Goal: Information Seeking & Learning: Check status

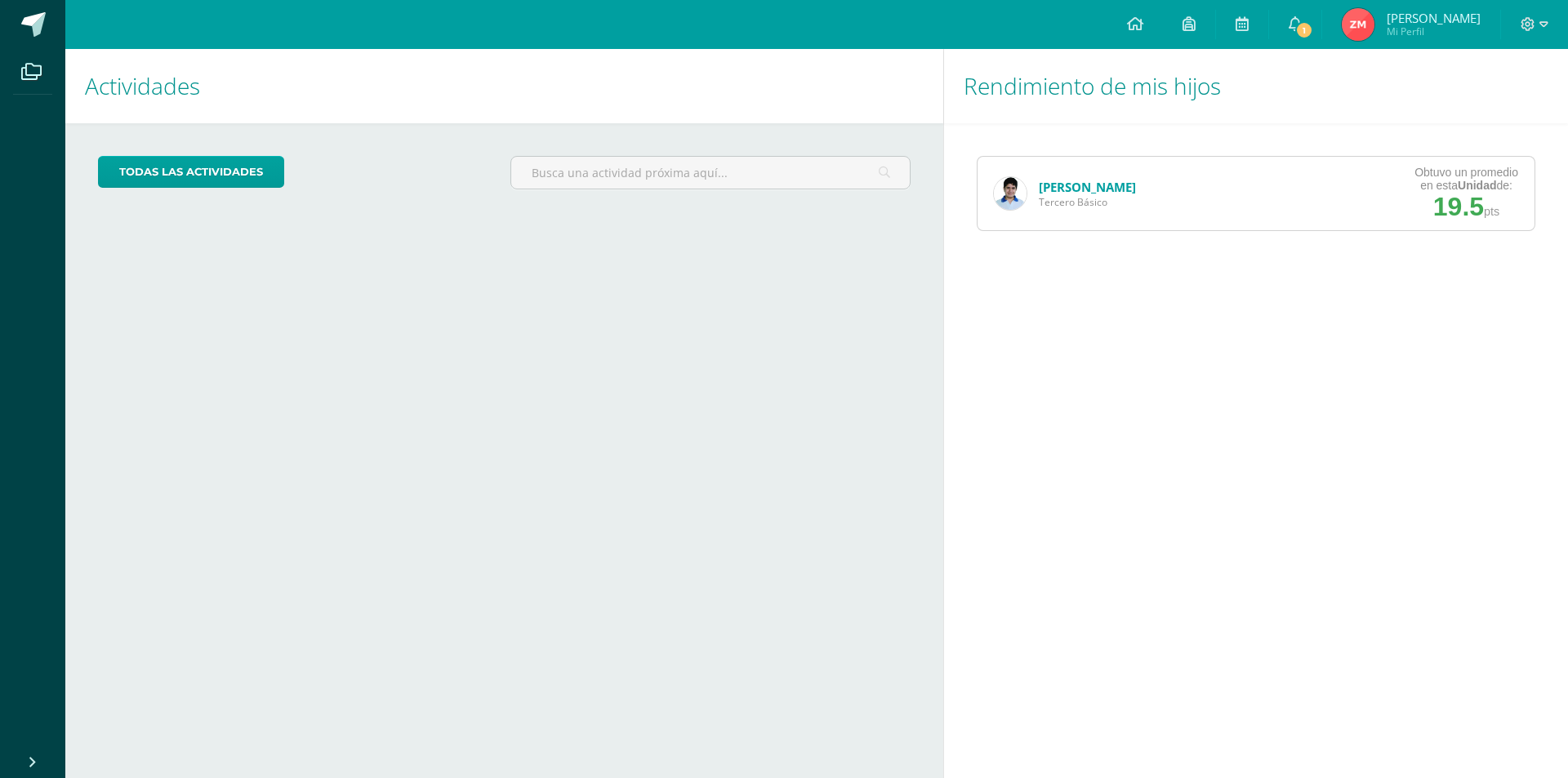
click at [1009, 192] on img at bounding box center [1010, 193] width 32 height 32
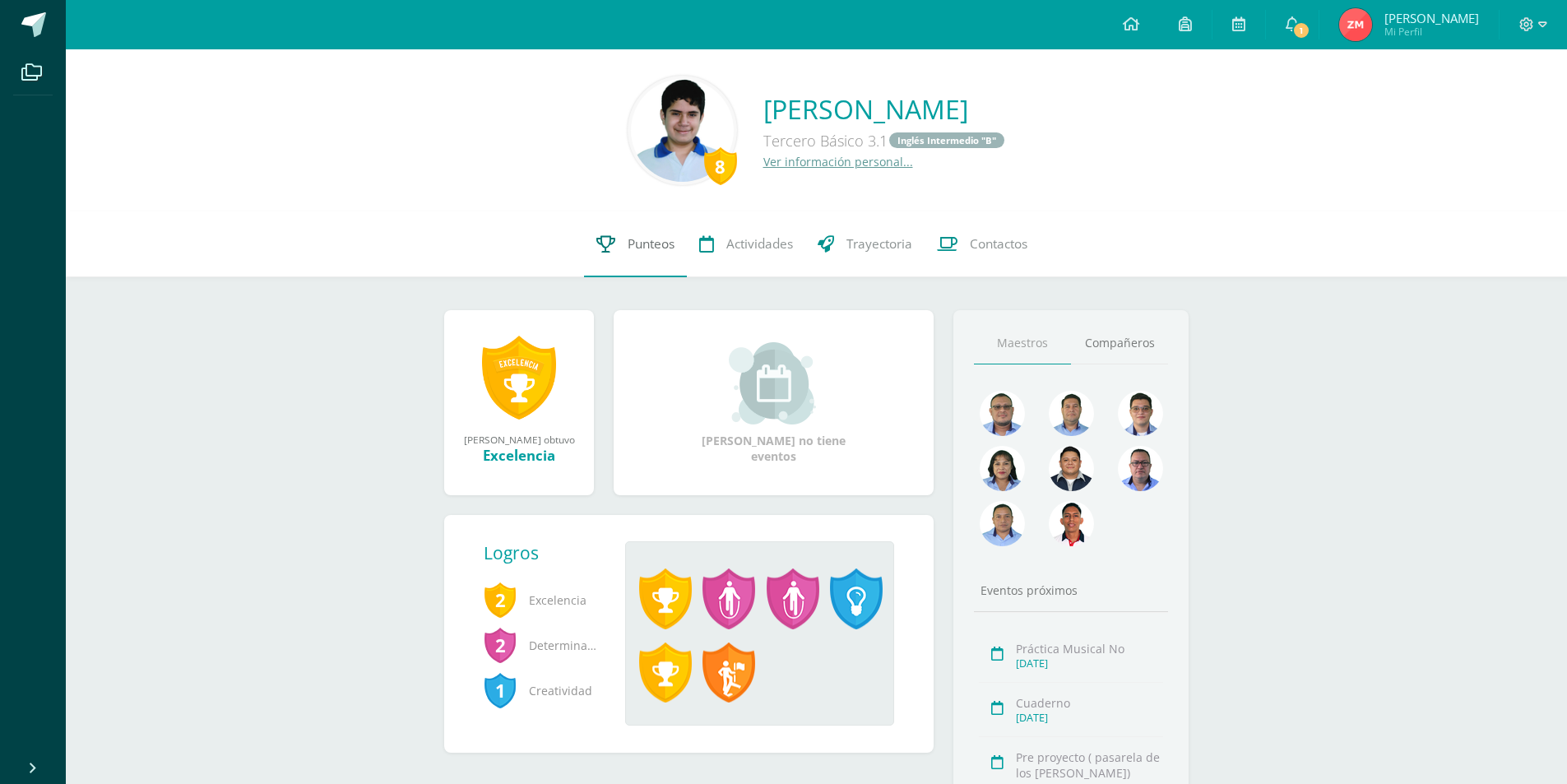
click at [650, 238] on span "Punteos" at bounding box center [651, 244] width 47 height 18
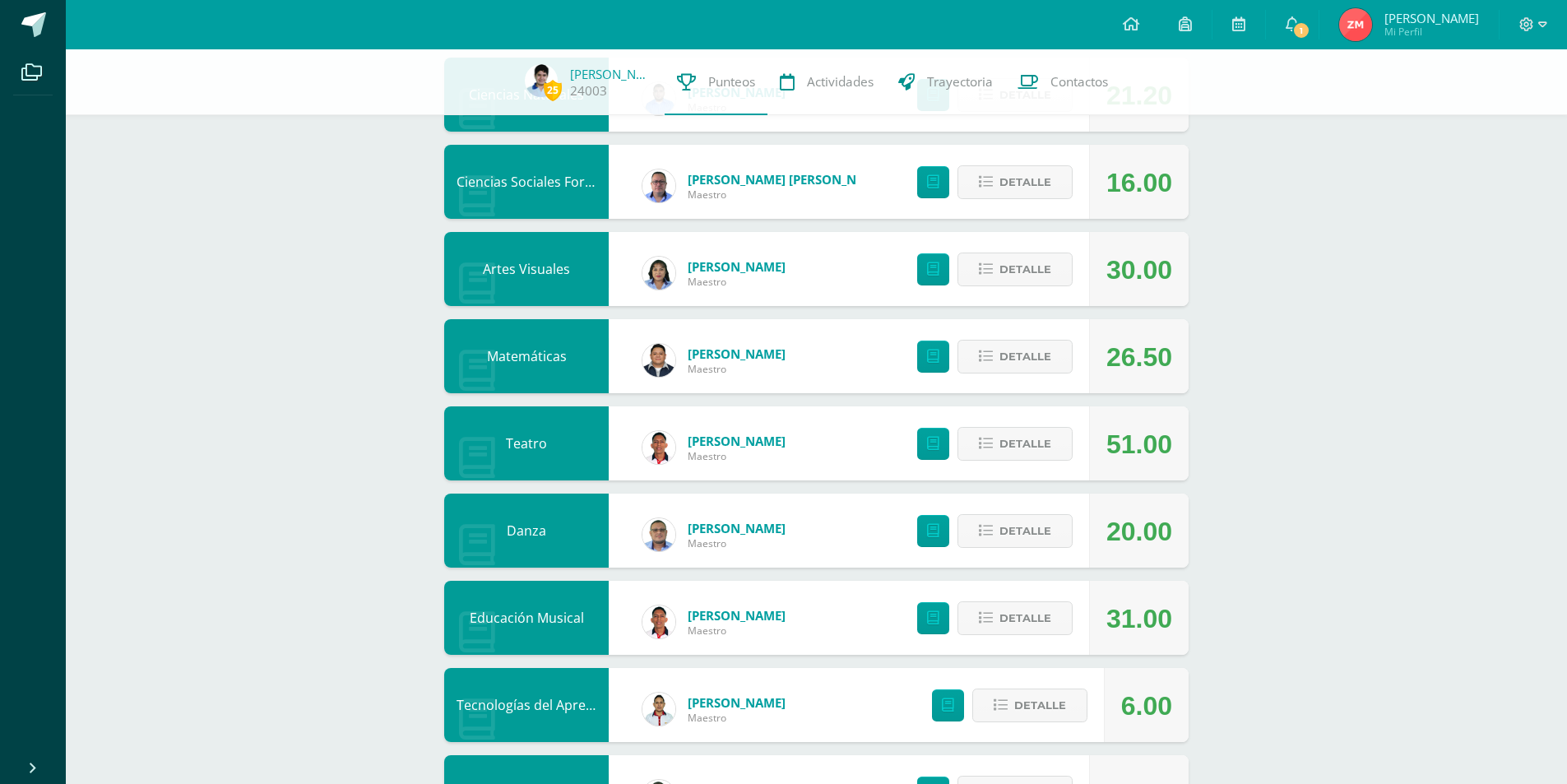
scroll to position [329, 0]
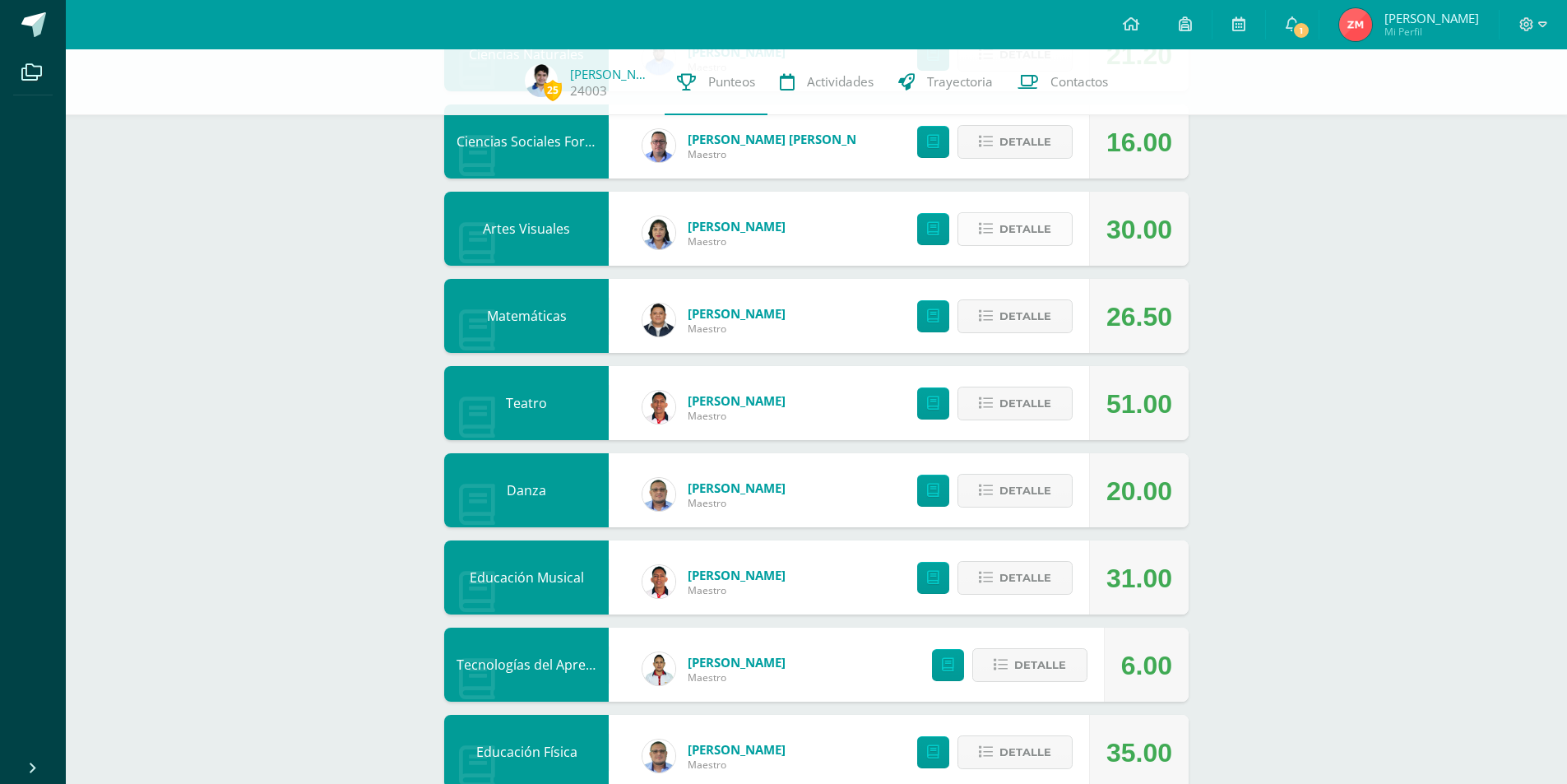
click at [1042, 235] on span "Detalle" at bounding box center [1026, 229] width 52 height 31
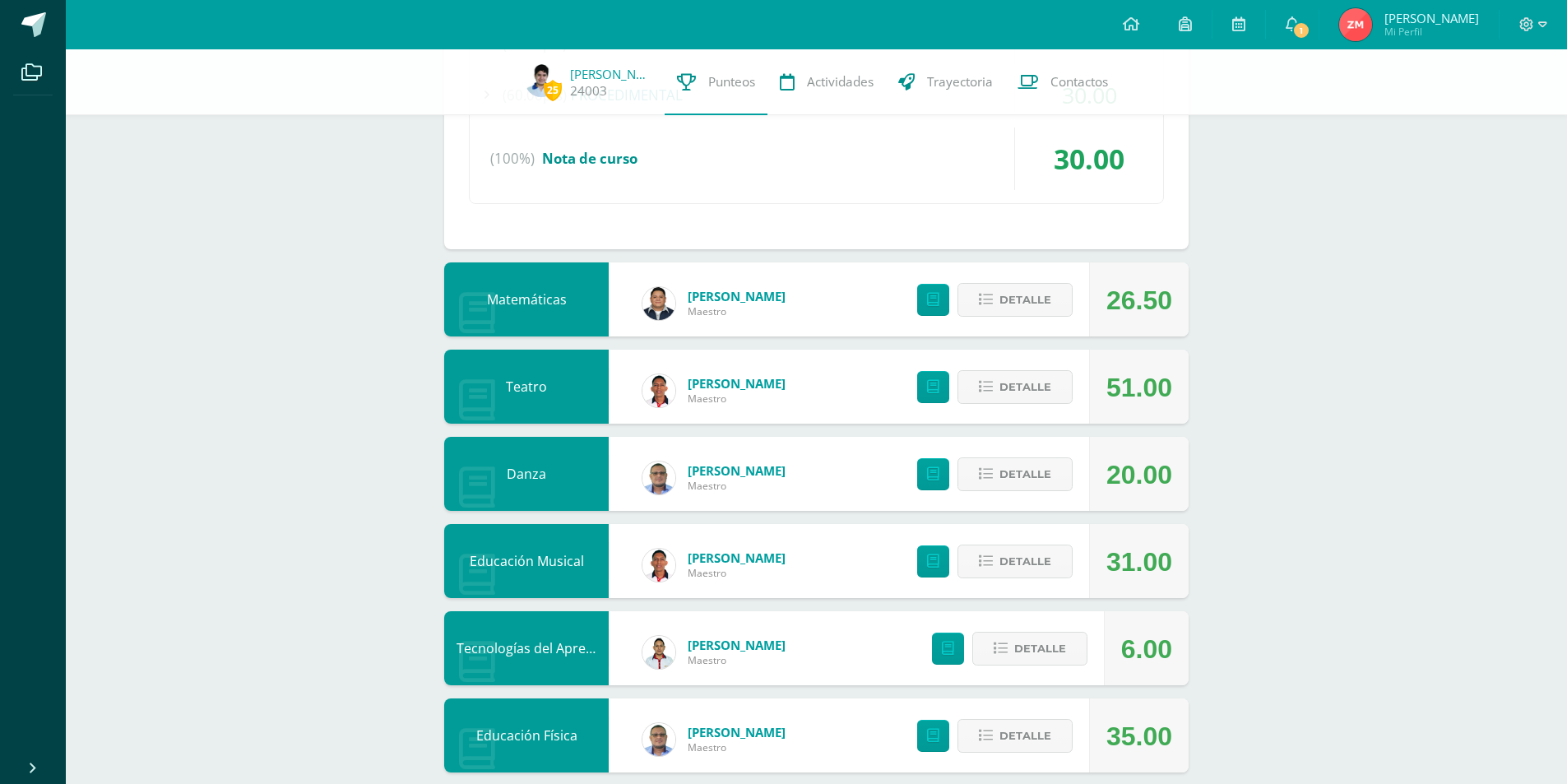
scroll to position [740, 0]
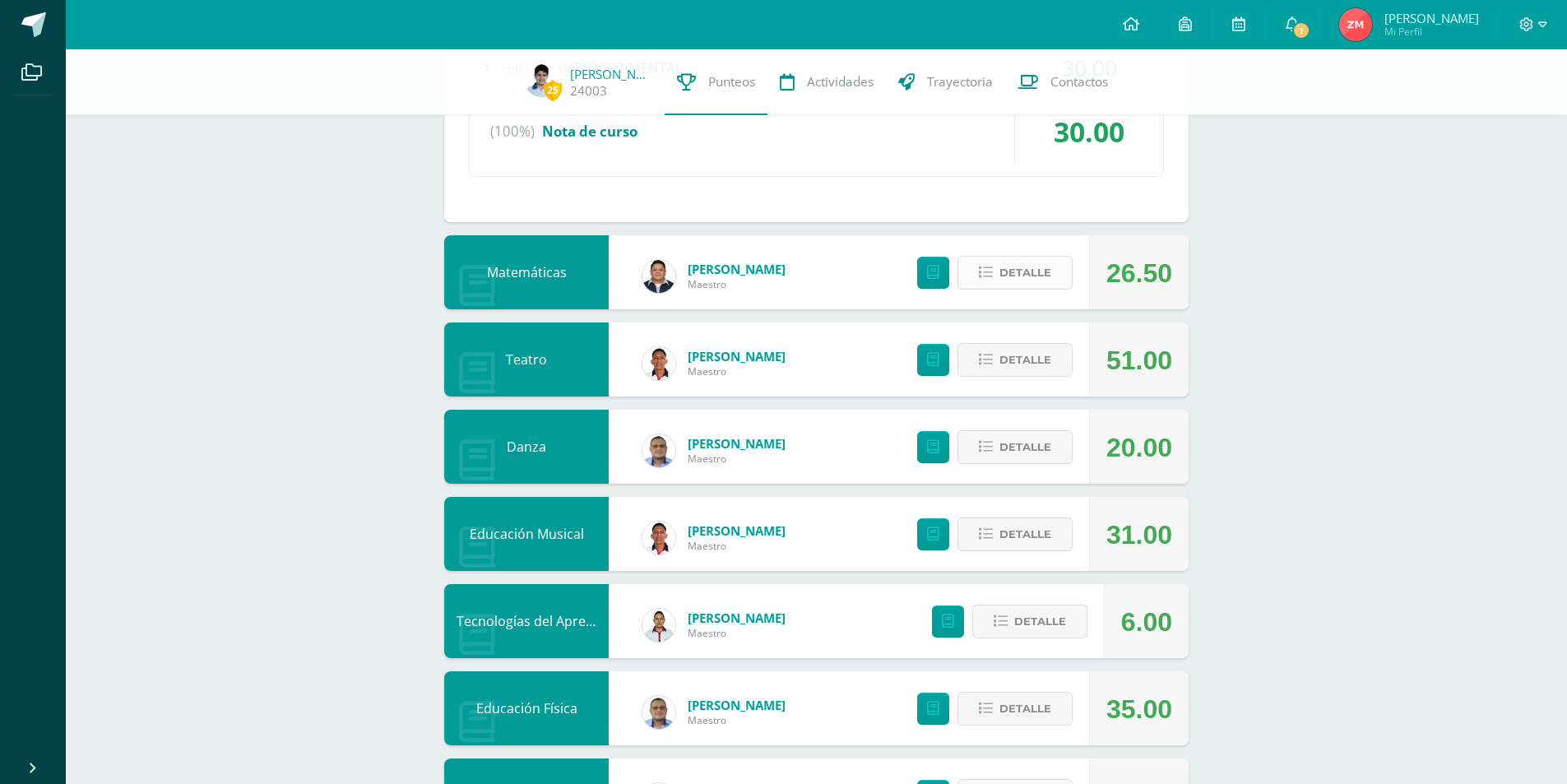
click at [1049, 264] on span "Detalle" at bounding box center [1026, 272] width 52 height 31
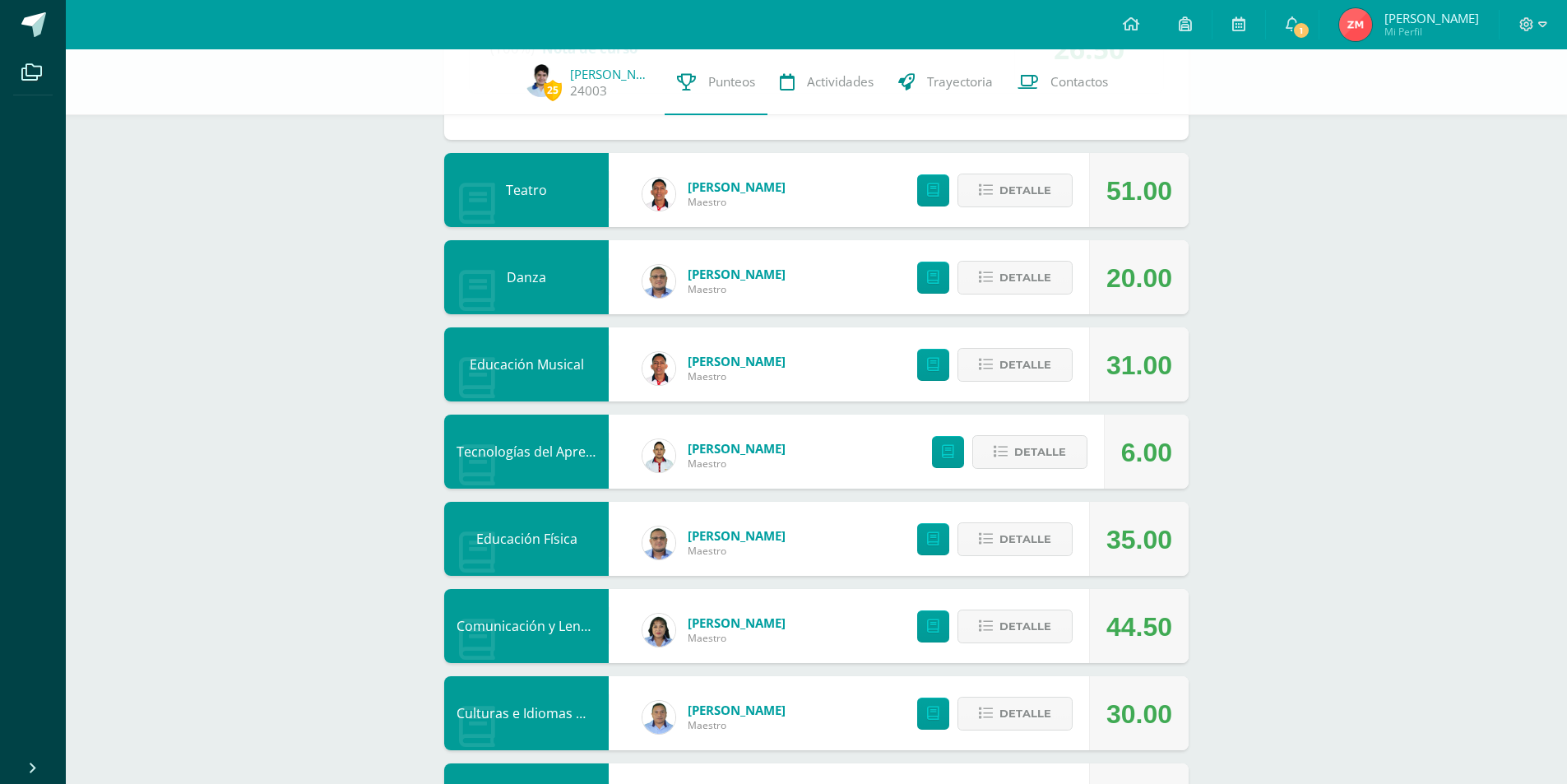
scroll to position [1316, 0]
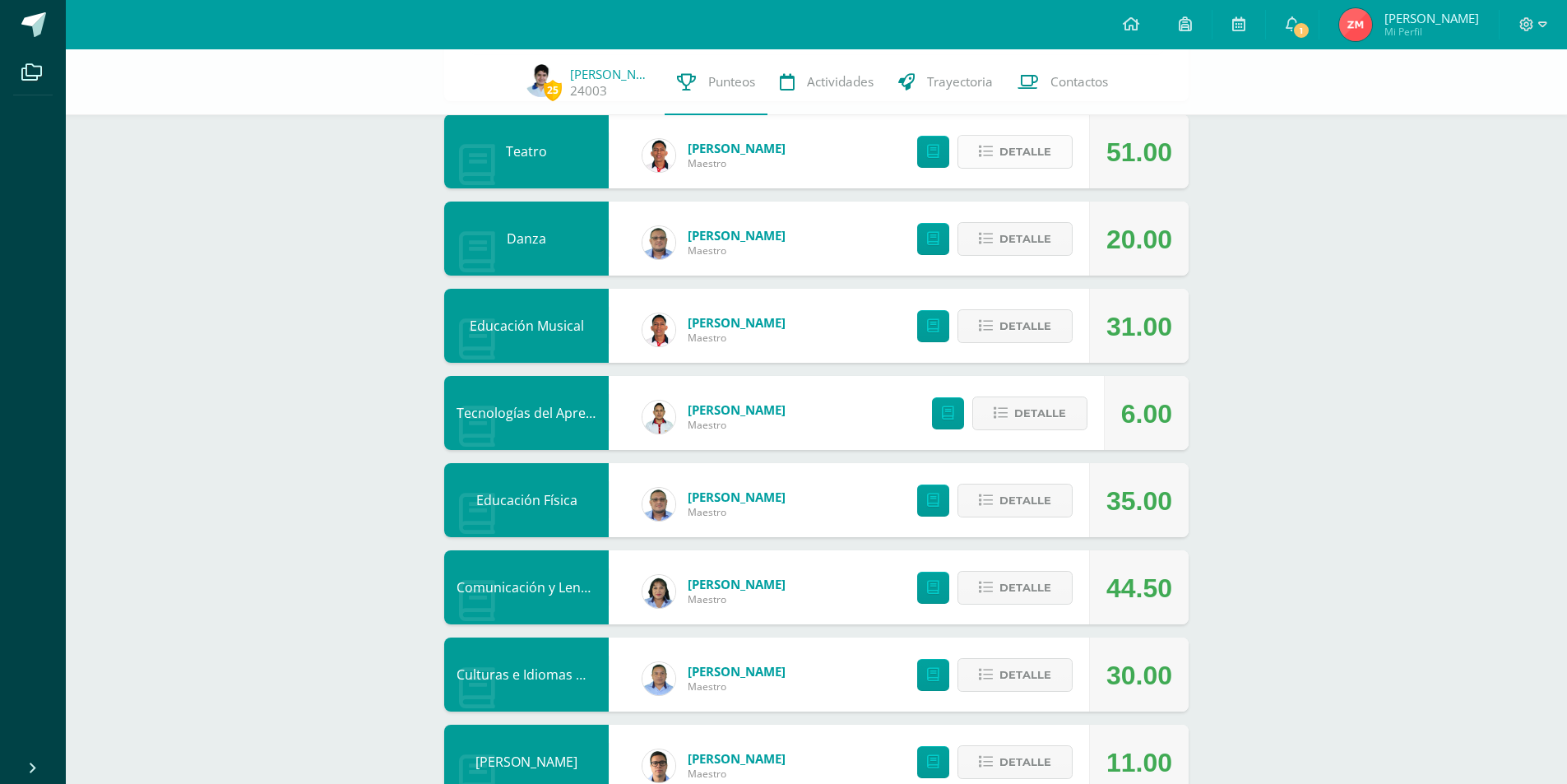
click at [1022, 151] on span "Detalle" at bounding box center [1026, 152] width 52 height 31
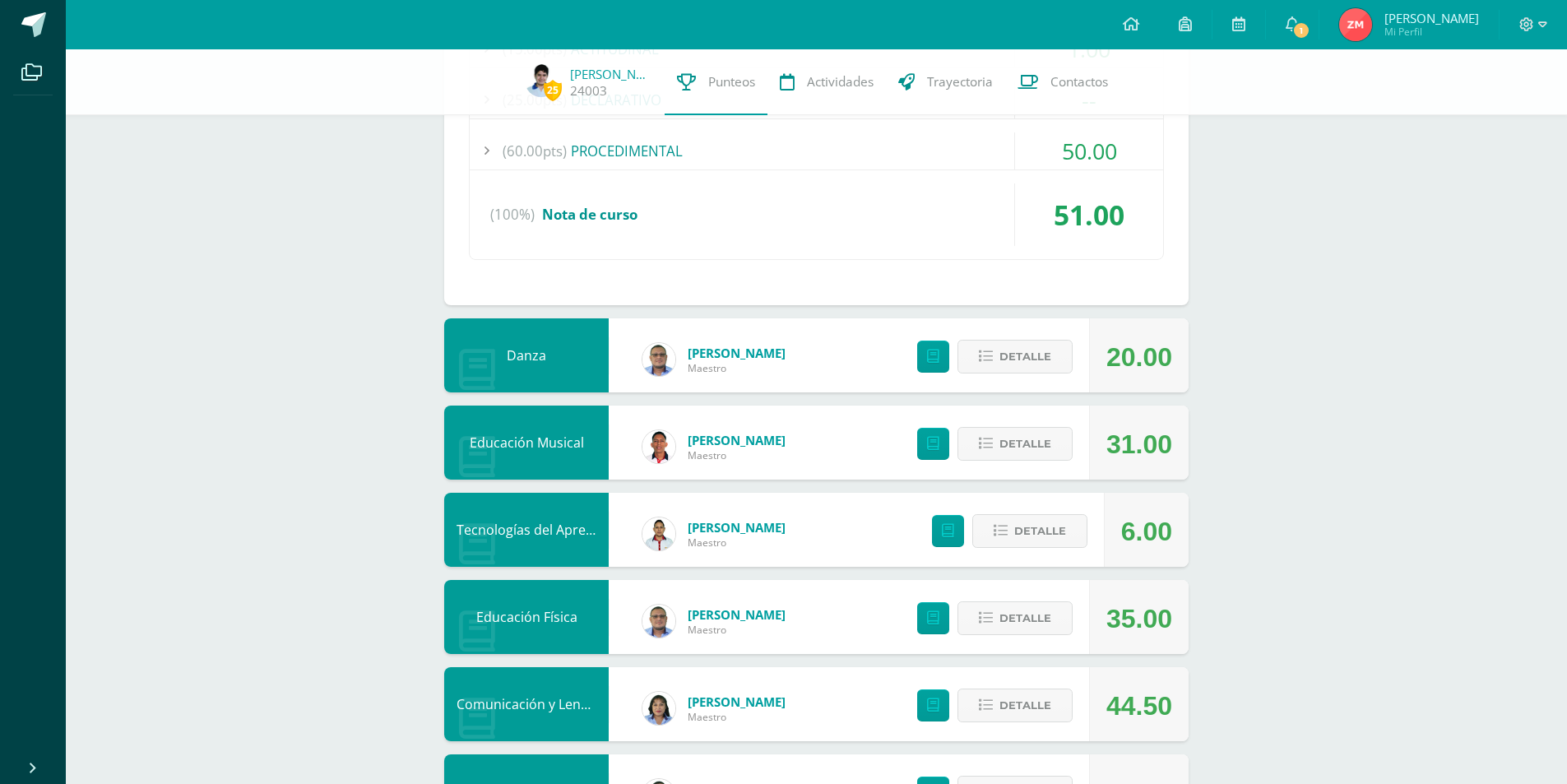
scroll to position [1644, 0]
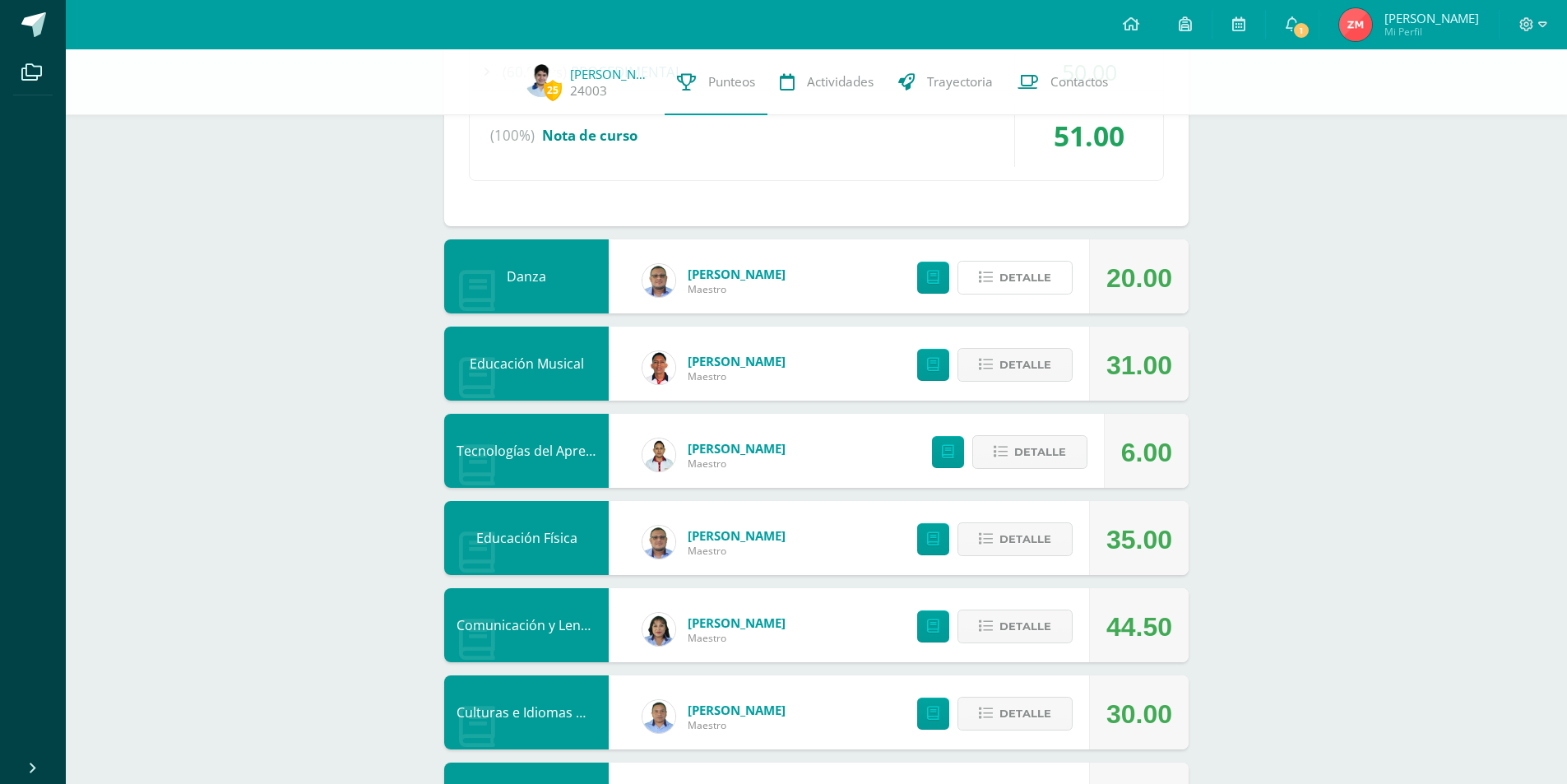
click at [1009, 273] on span "Detalle" at bounding box center [1026, 277] width 52 height 31
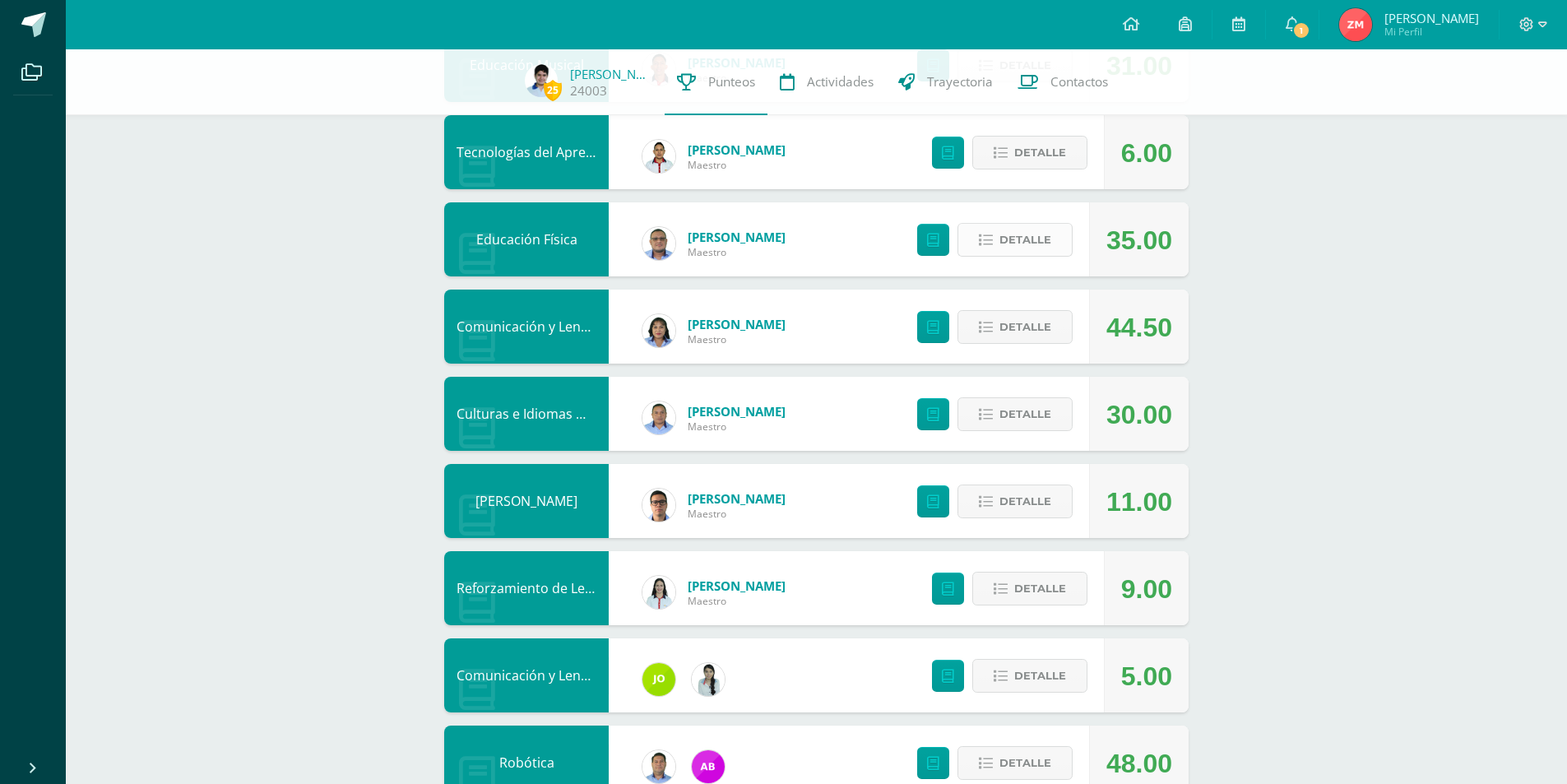
scroll to position [2359, 0]
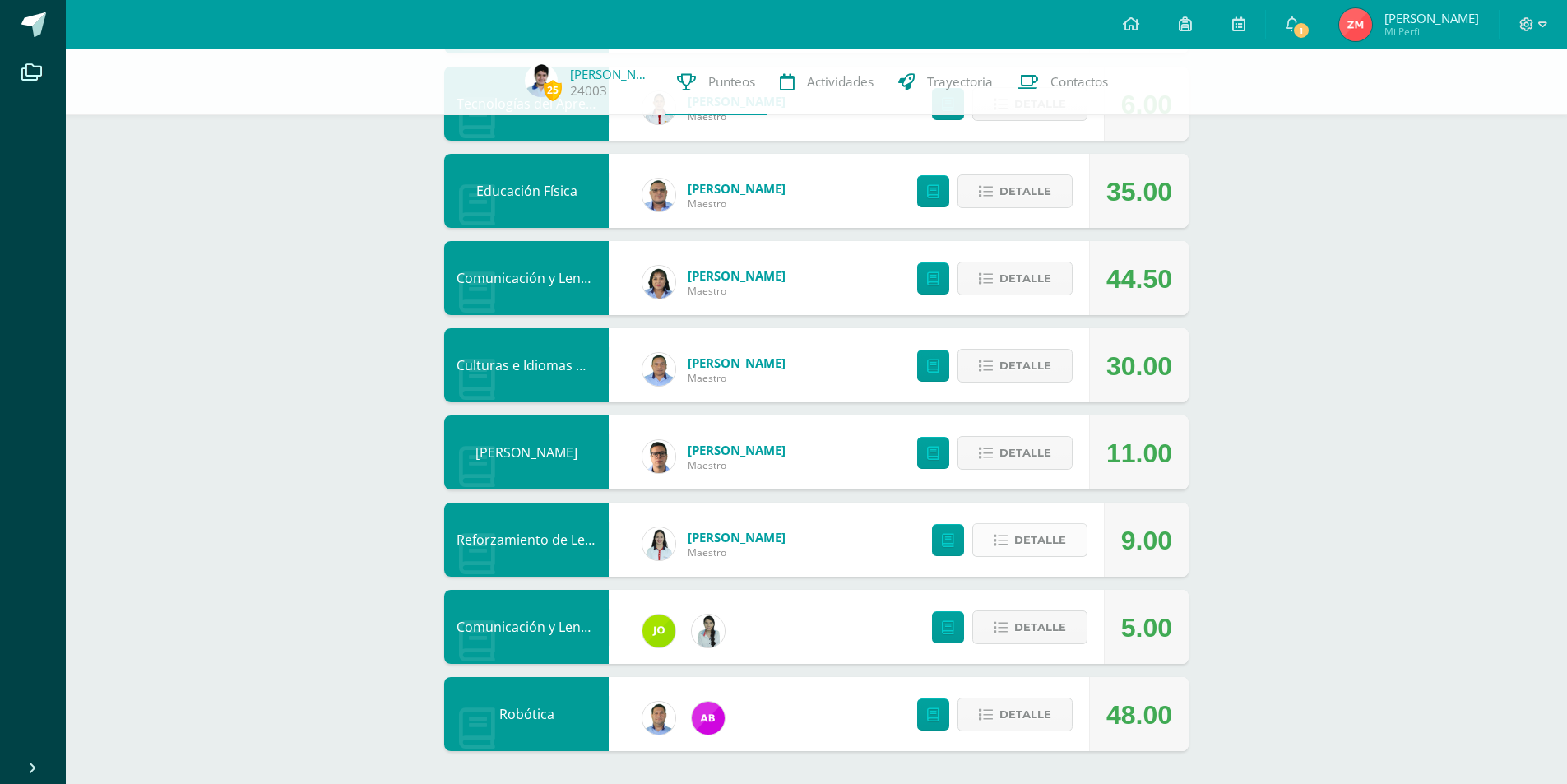
click at [1046, 548] on span "Detalle" at bounding box center [1041, 539] width 52 height 31
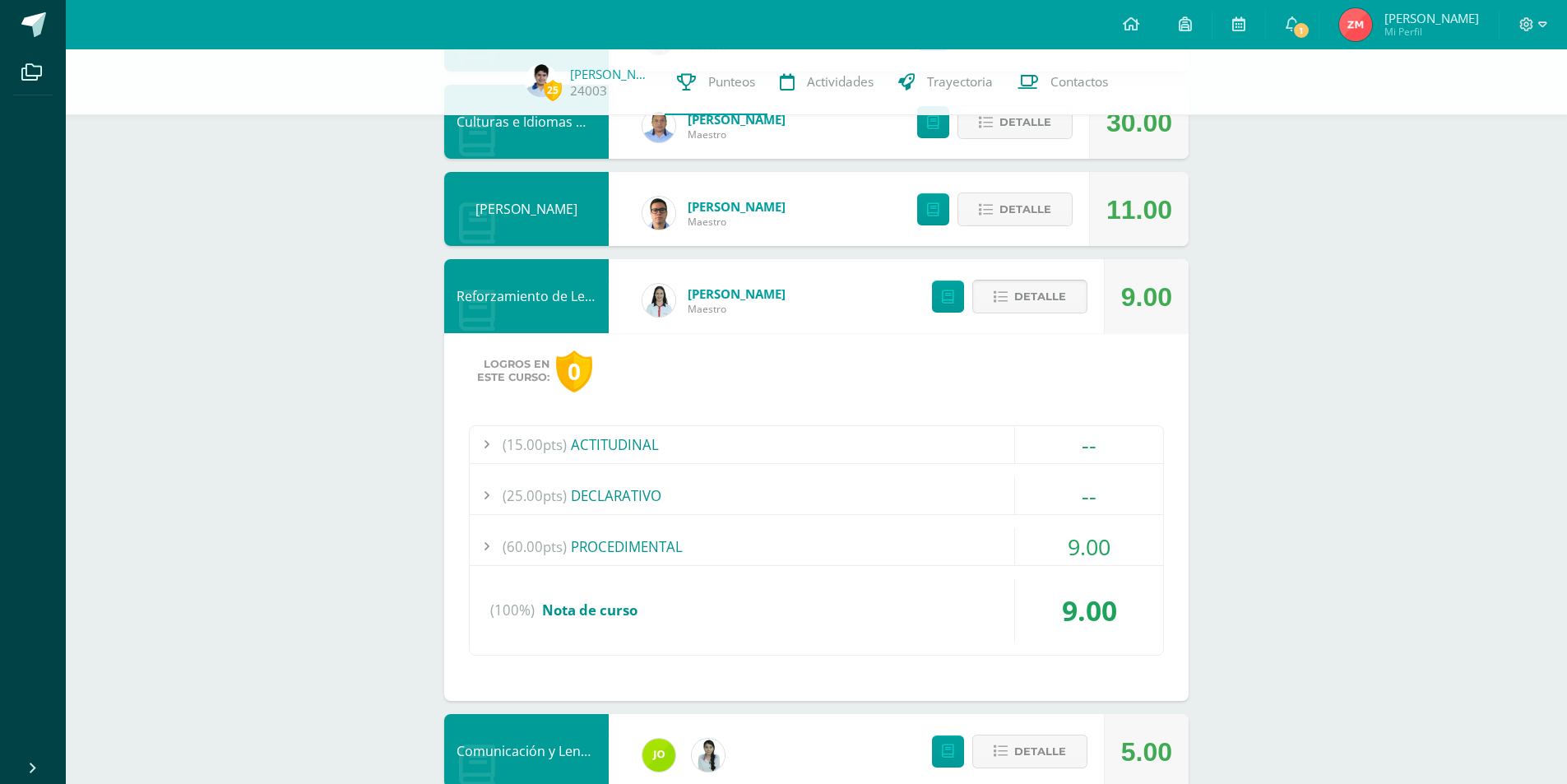
scroll to position [2688, 0]
